Goal: Information Seeking & Learning: Learn about a topic

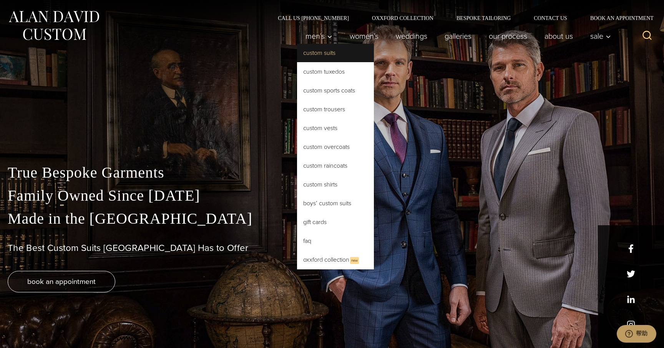
click at [322, 56] on link "Custom Suits" at bounding box center [335, 53] width 77 height 18
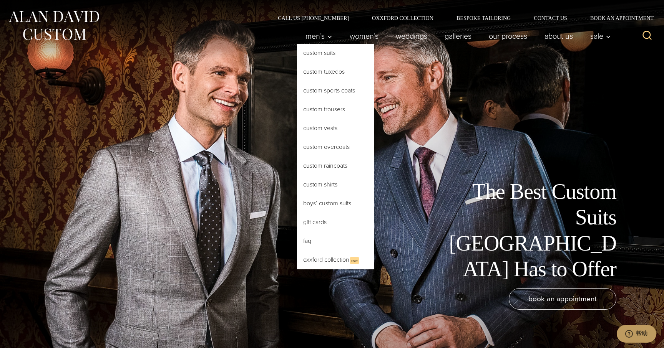
click at [320, 56] on link "Custom Suits" at bounding box center [335, 53] width 77 height 18
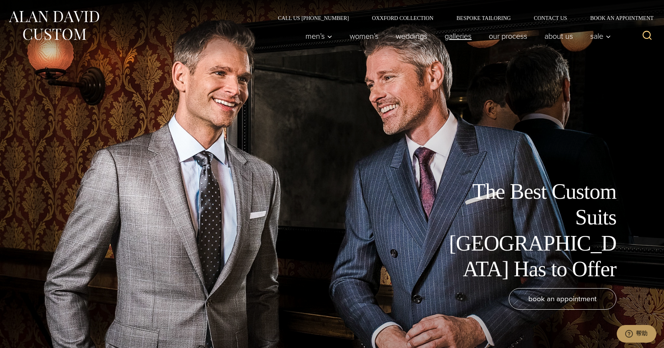
click at [457, 35] on link "Galleries" at bounding box center [458, 35] width 44 height 15
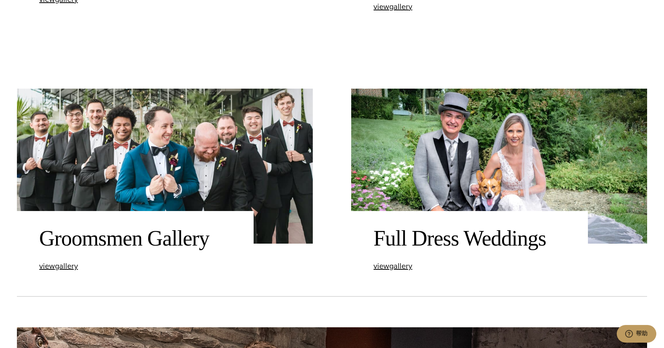
scroll to position [1381, 0]
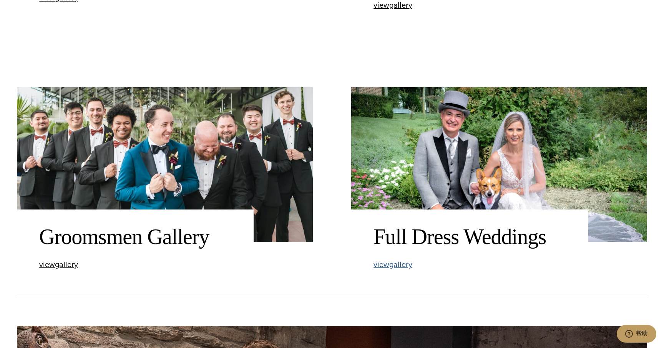
click at [396, 264] on span "view Full Dress Weddings gallery" at bounding box center [392, 265] width 39 height 12
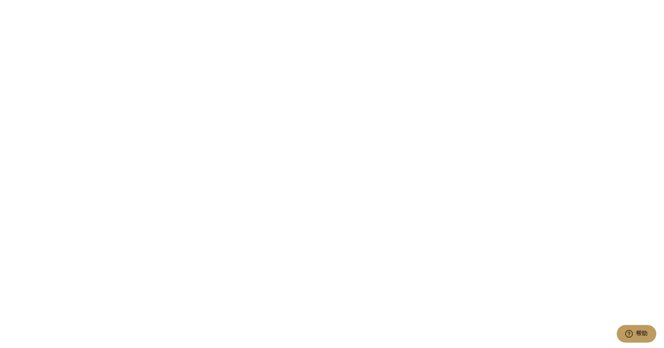
scroll to position [1621, 0]
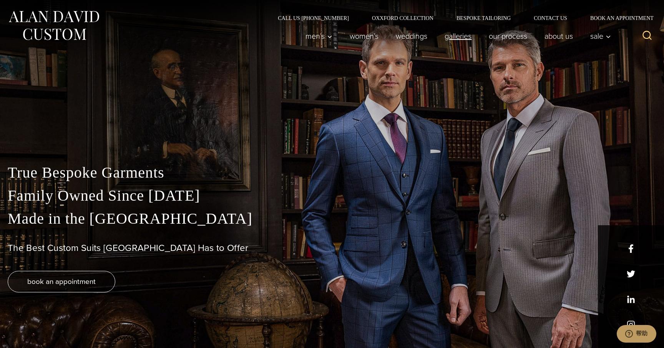
click at [467, 35] on link "Galleries" at bounding box center [458, 35] width 44 height 15
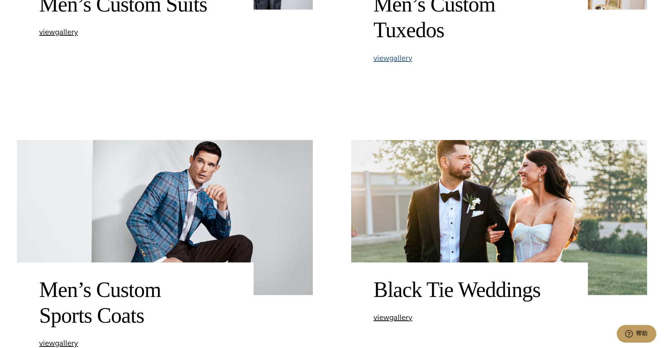
scroll to position [564, 0]
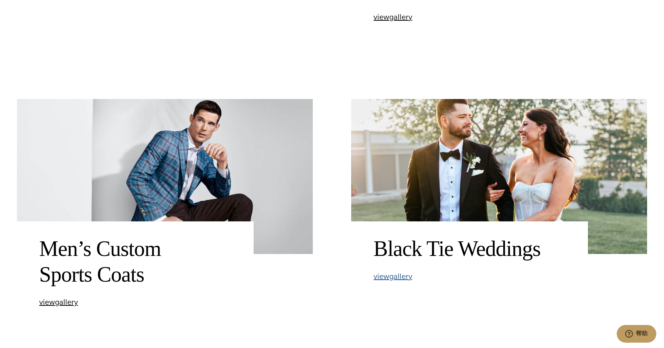
click at [391, 280] on span "view Black Tie Weddings gallery" at bounding box center [392, 277] width 39 height 12
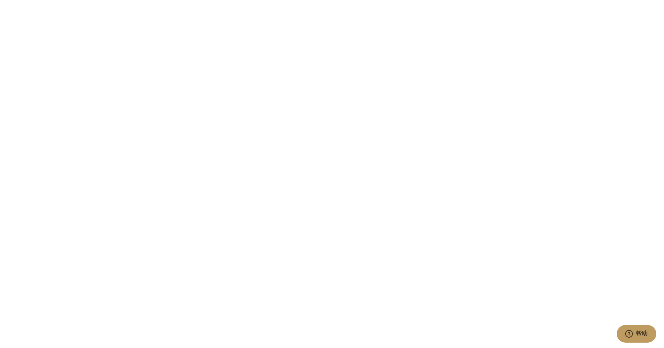
scroll to position [3204, 0]
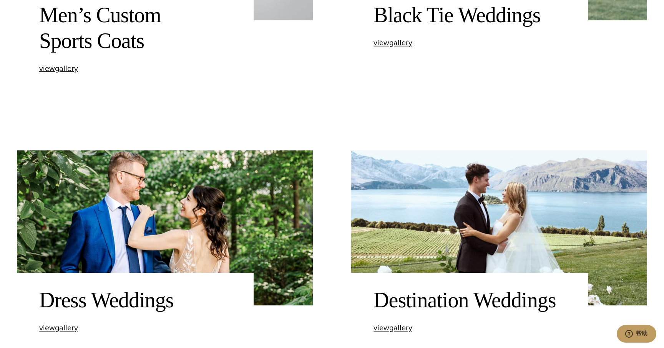
scroll to position [866, 0]
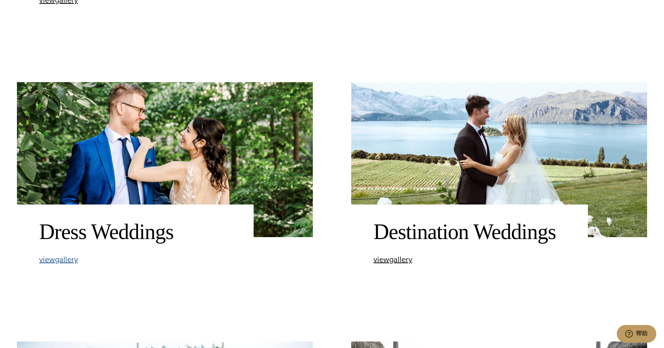
click at [68, 261] on span "view Dress Weddings gallery" at bounding box center [58, 260] width 39 height 12
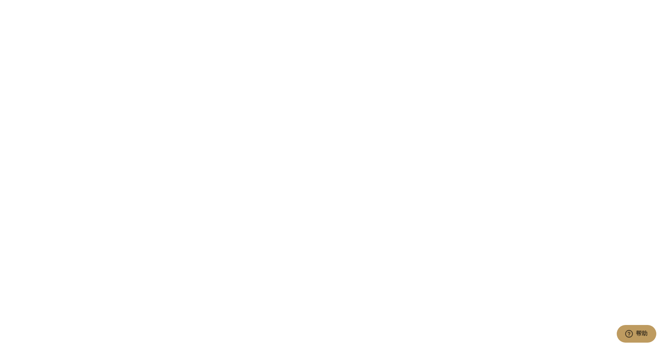
scroll to position [992, 0]
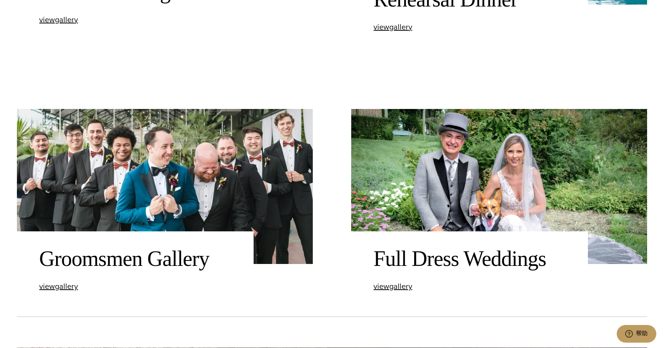
scroll to position [1424, 0]
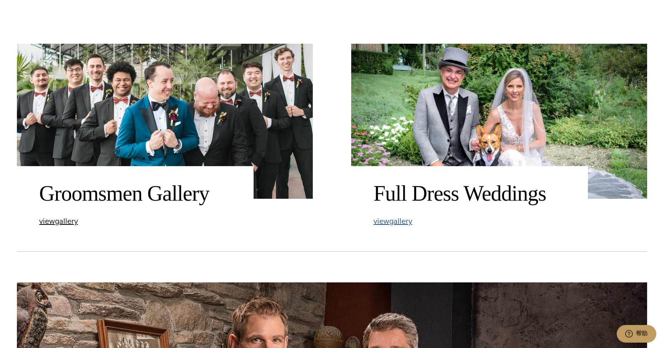
click at [409, 219] on span "view Full Dress Weddings gallery" at bounding box center [392, 221] width 39 height 12
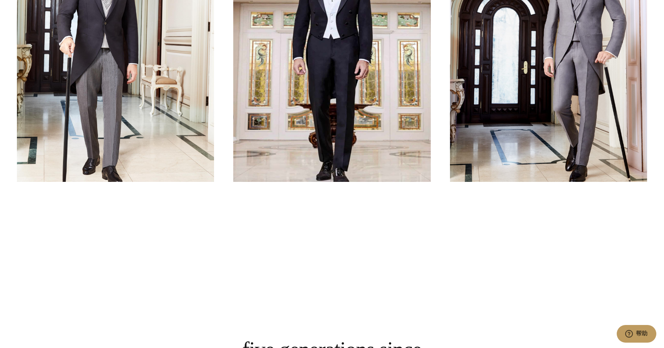
scroll to position [679, 0]
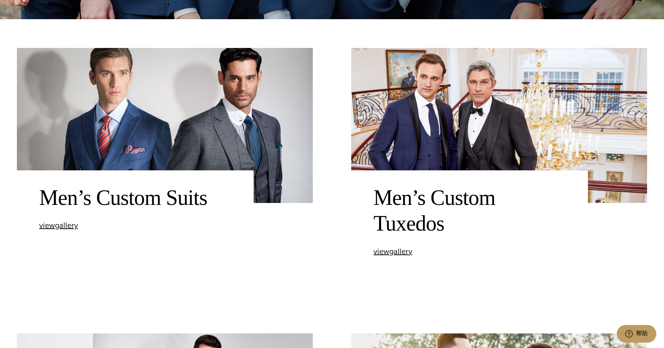
scroll to position [327, 0]
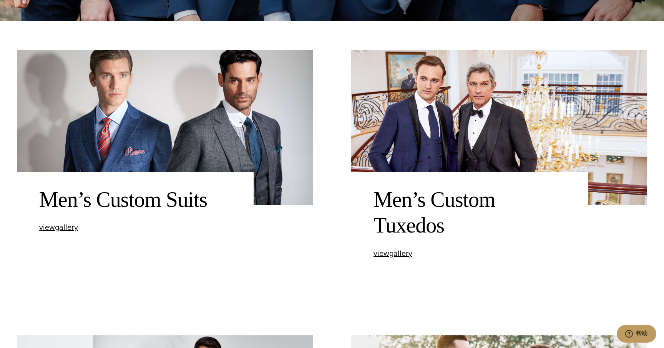
click at [73, 233] on div "Men’s Custom Suits view Men’s Custom Suits gallery" at bounding box center [135, 209] width 237 height 74
click at [73, 227] on span "view Men’s Custom Suits gallery" at bounding box center [58, 228] width 39 height 12
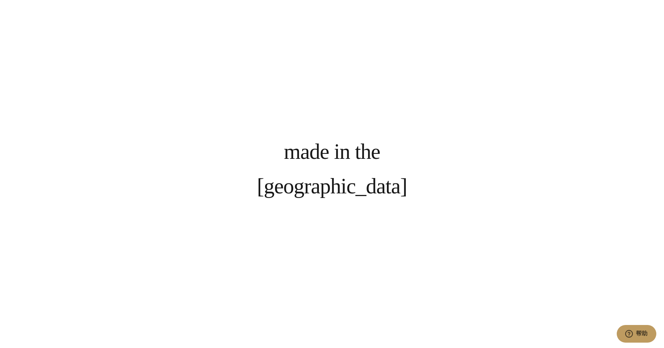
scroll to position [594, 0]
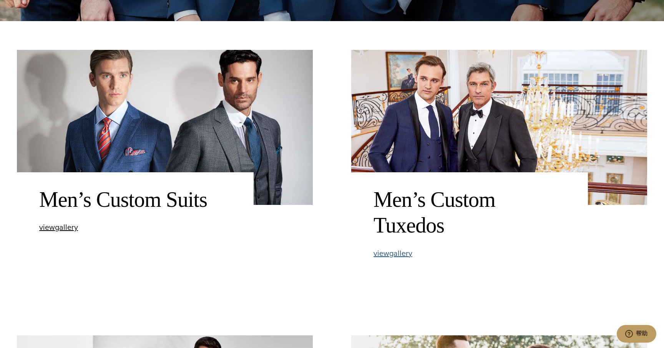
click at [394, 254] on span "view Men’s Custom Tuxedos gallery" at bounding box center [392, 254] width 39 height 12
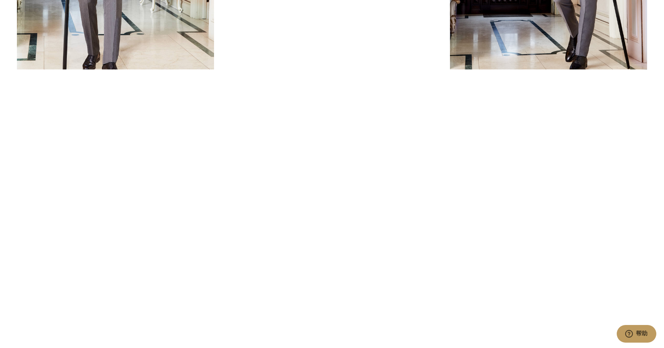
scroll to position [2194, 0]
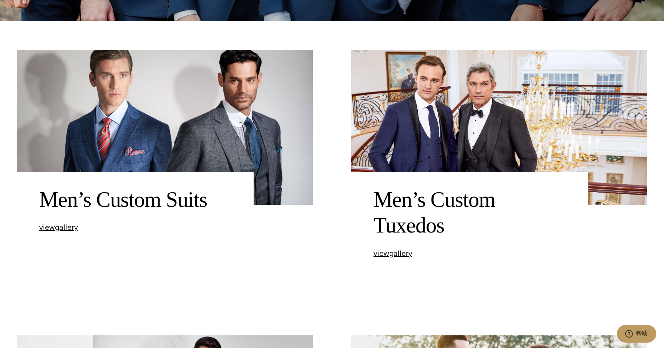
click at [71, 234] on div "Men’s Custom Suits view Men’s Custom Suits gallery" at bounding box center [135, 209] width 237 height 74
click at [71, 231] on span "view Men’s Custom Suits gallery" at bounding box center [58, 228] width 39 height 12
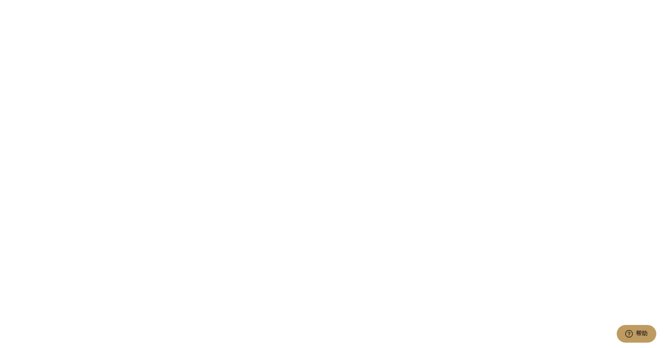
scroll to position [2621, 0]
